Goal: Navigation & Orientation: Find specific page/section

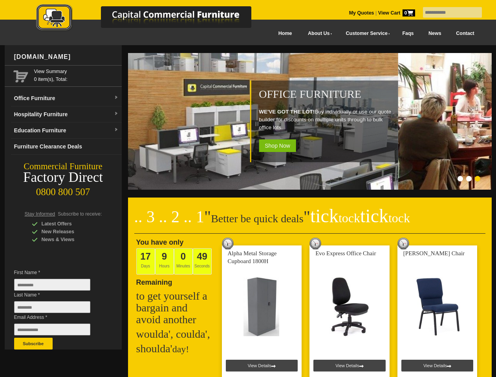
click at [448, 13] on input "text" at bounding box center [452, 12] width 59 height 11
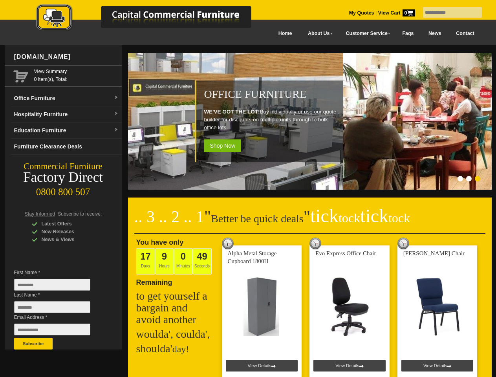
click at [58, 309] on input "Last Name *" at bounding box center [52, 307] width 76 height 12
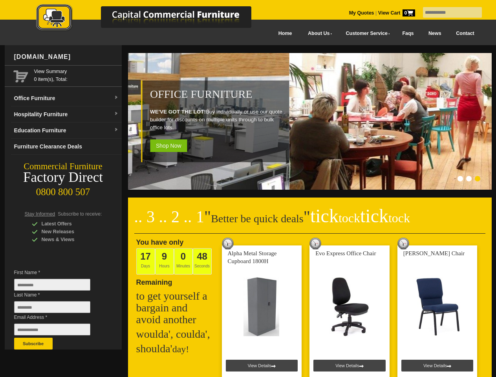
click at [33, 344] on button "Subscribe" at bounding box center [33, 344] width 39 height 12
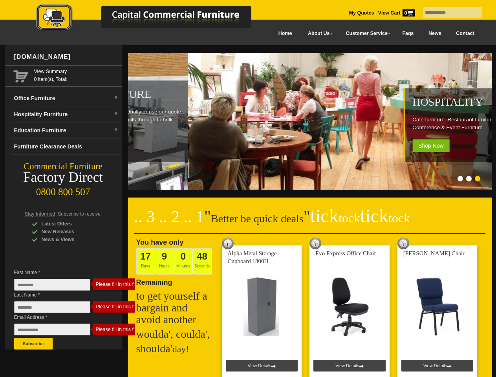
click at [300, 180] on ol at bounding box center [300, 180] width 368 height 8
